Goal: Browse casually

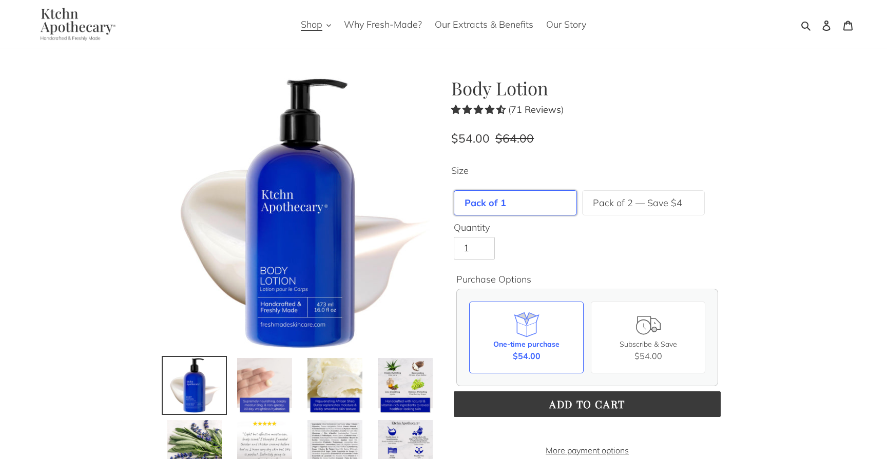
click at [268, 381] on img at bounding box center [264, 385] width 57 height 57
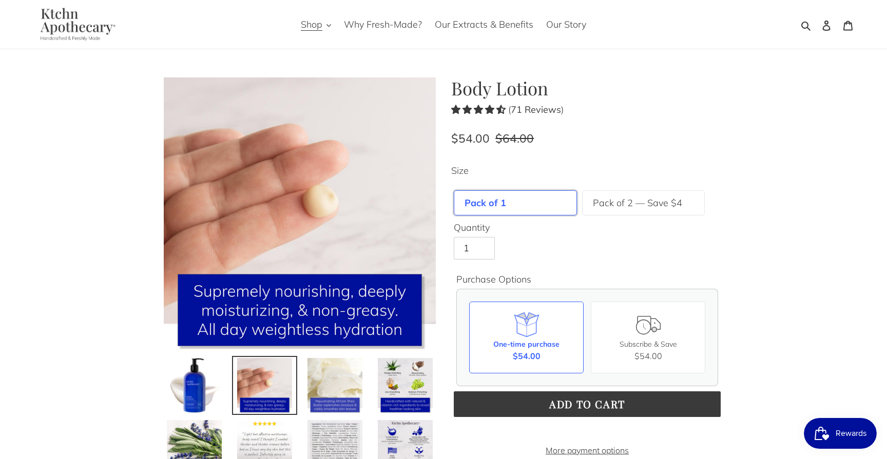
click at [342, 379] on img at bounding box center [334, 385] width 57 height 57
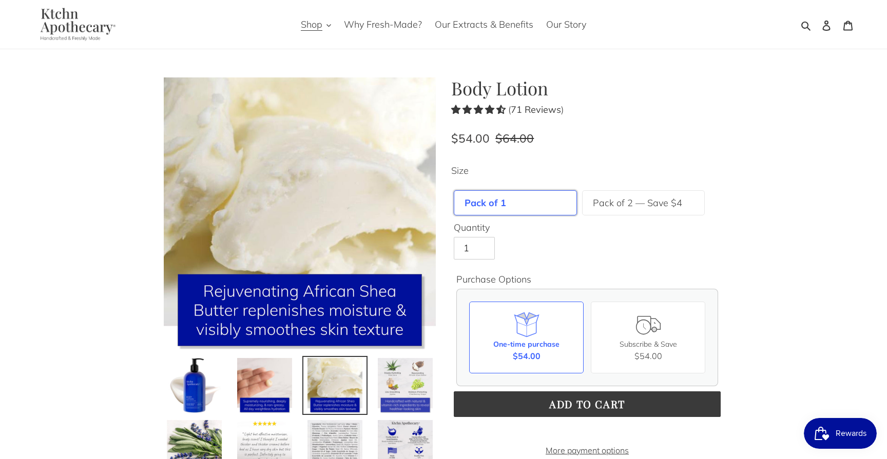
click at [391, 384] on img at bounding box center [405, 385] width 57 height 57
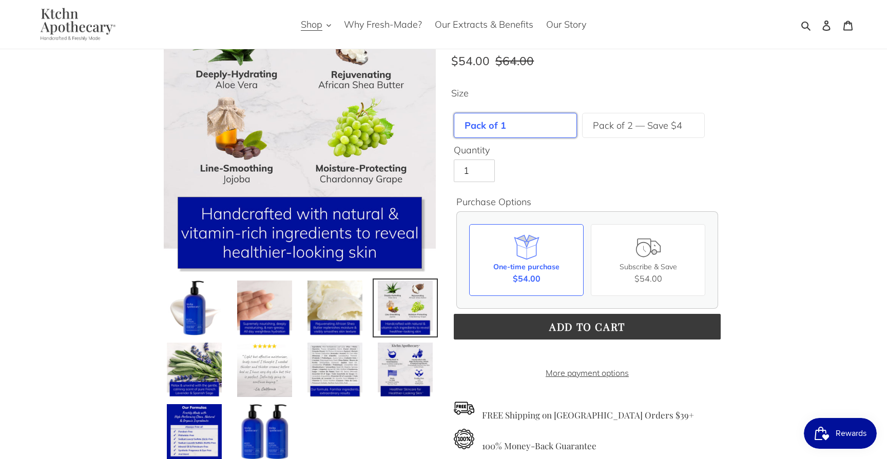
scroll to position [209, 0]
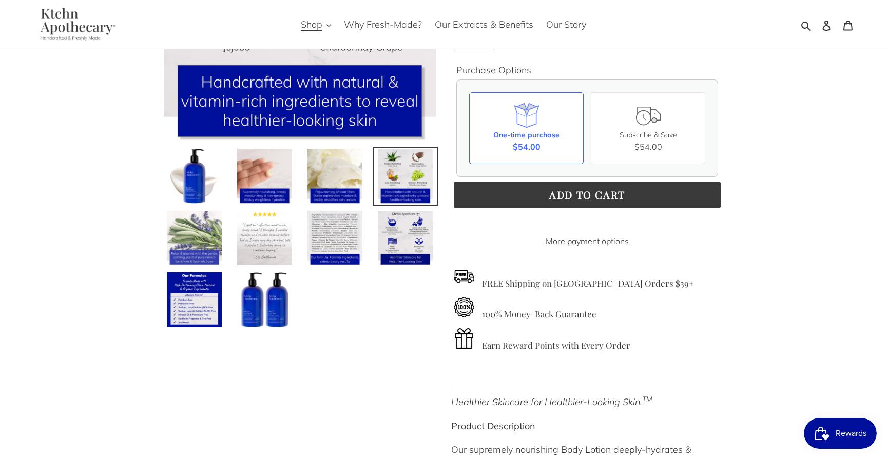
click at [185, 264] on img at bounding box center [194, 238] width 57 height 57
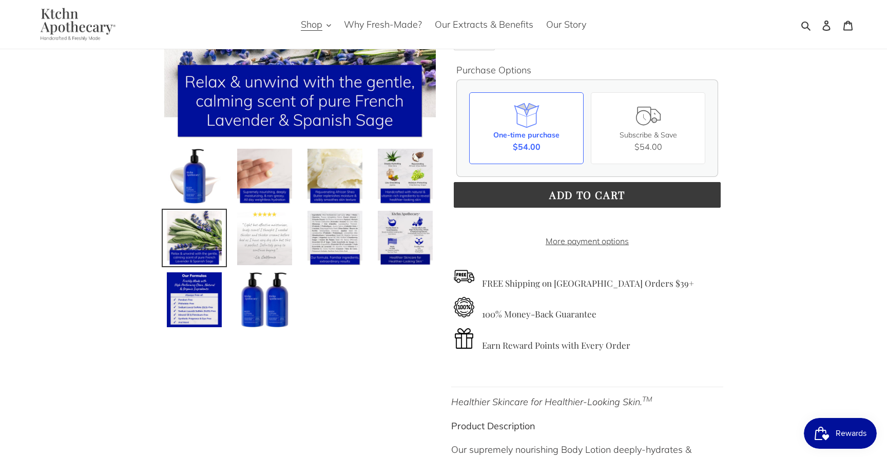
click at [263, 229] on img at bounding box center [264, 238] width 57 height 57
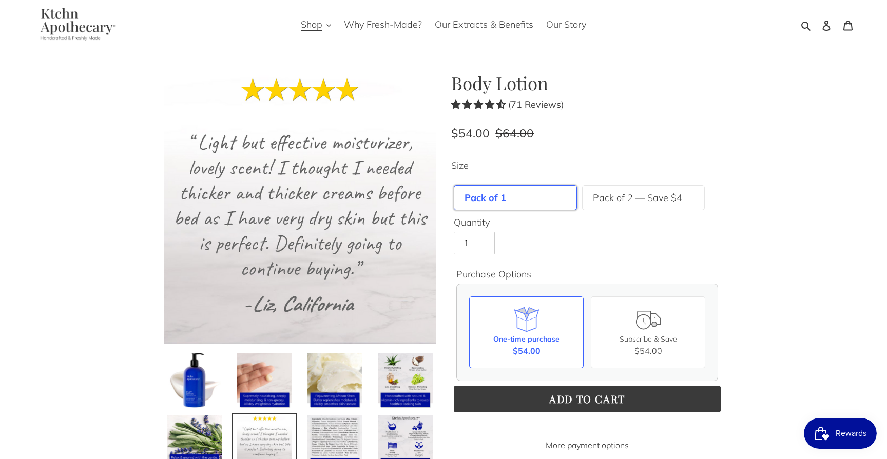
scroll to position [0, 0]
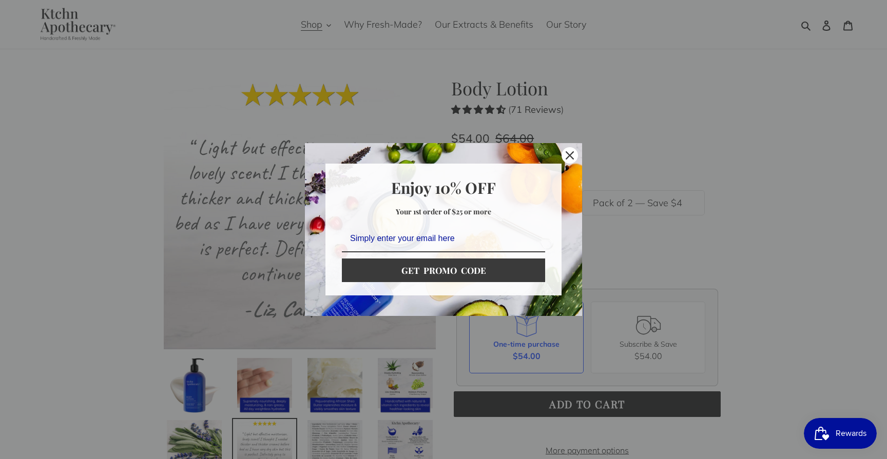
click at [398, 86] on div "Marketing offer form" at bounding box center [443, 229] width 887 height 459
click at [572, 153] on icon "close icon" at bounding box center [569, 155] width 8 height 8
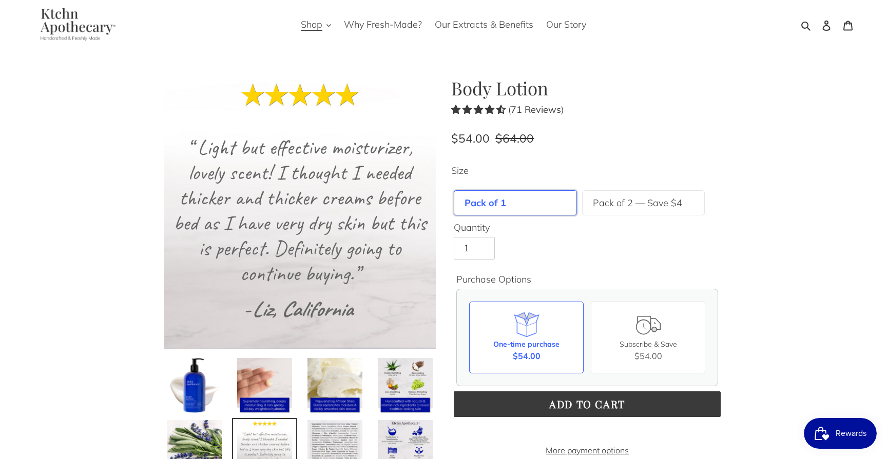
click at [66, 24] on img at bounding box center [75, 24] width 95 height 33
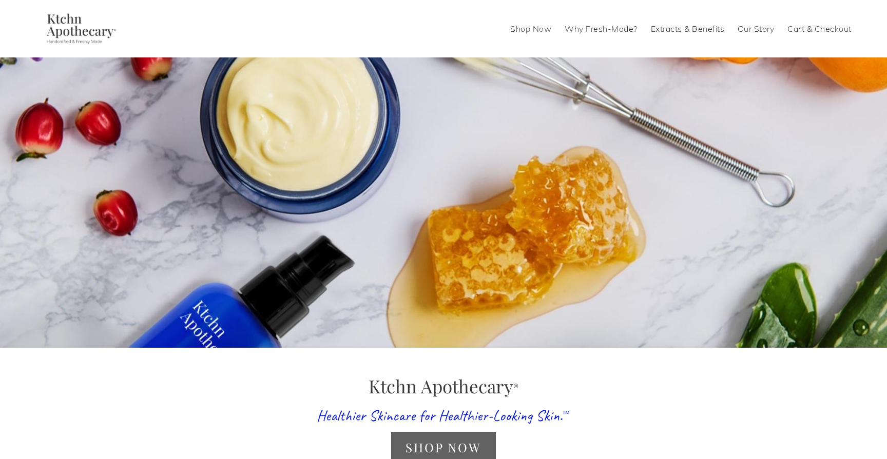
click at [448, 445] on link "Shop Now" at bounding box center [443, 447] width 104 height 30
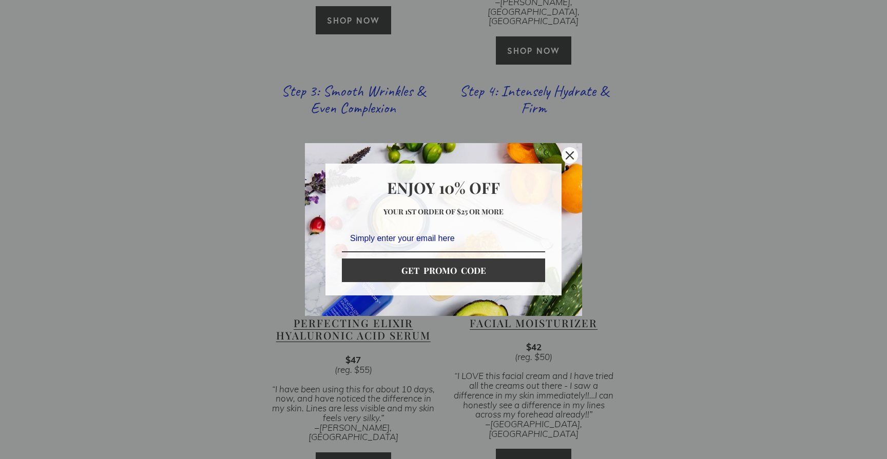
scroll to position [1137, 0]
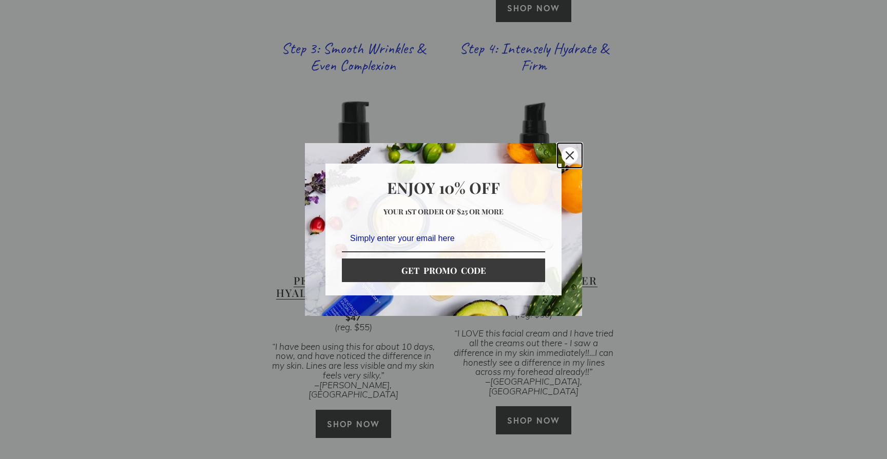
click at [568, 160] on div "Close" at bounding box center [569, 155] width 16 height 16
